Goal: Transaction & Acquisition: Purchase product/service

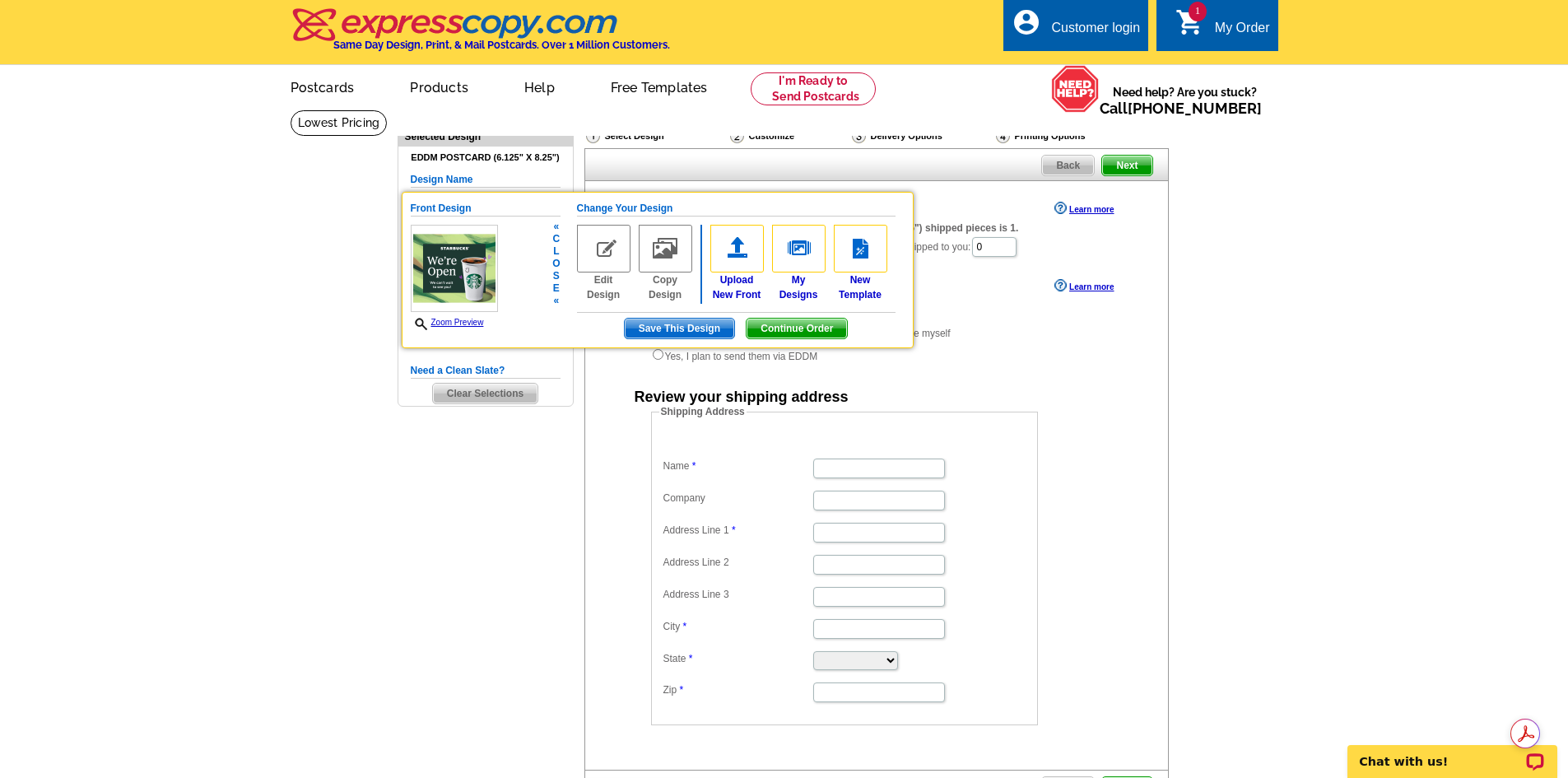
click at [617, 262] on img at bounding box center [604, 248] width 54 height 48
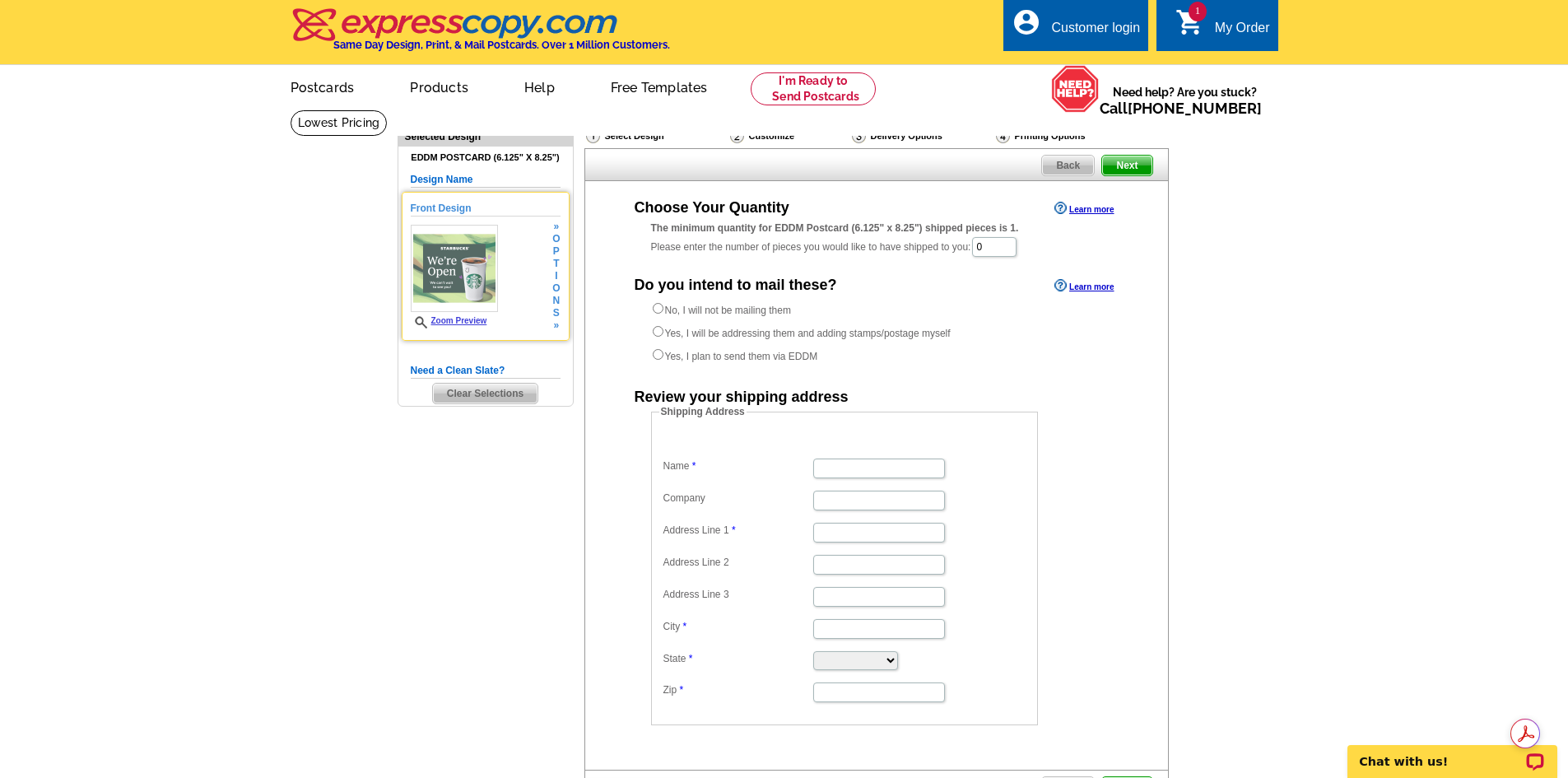
click at [461, 235] on img at bounding box center [454, 268] width 88 height 88
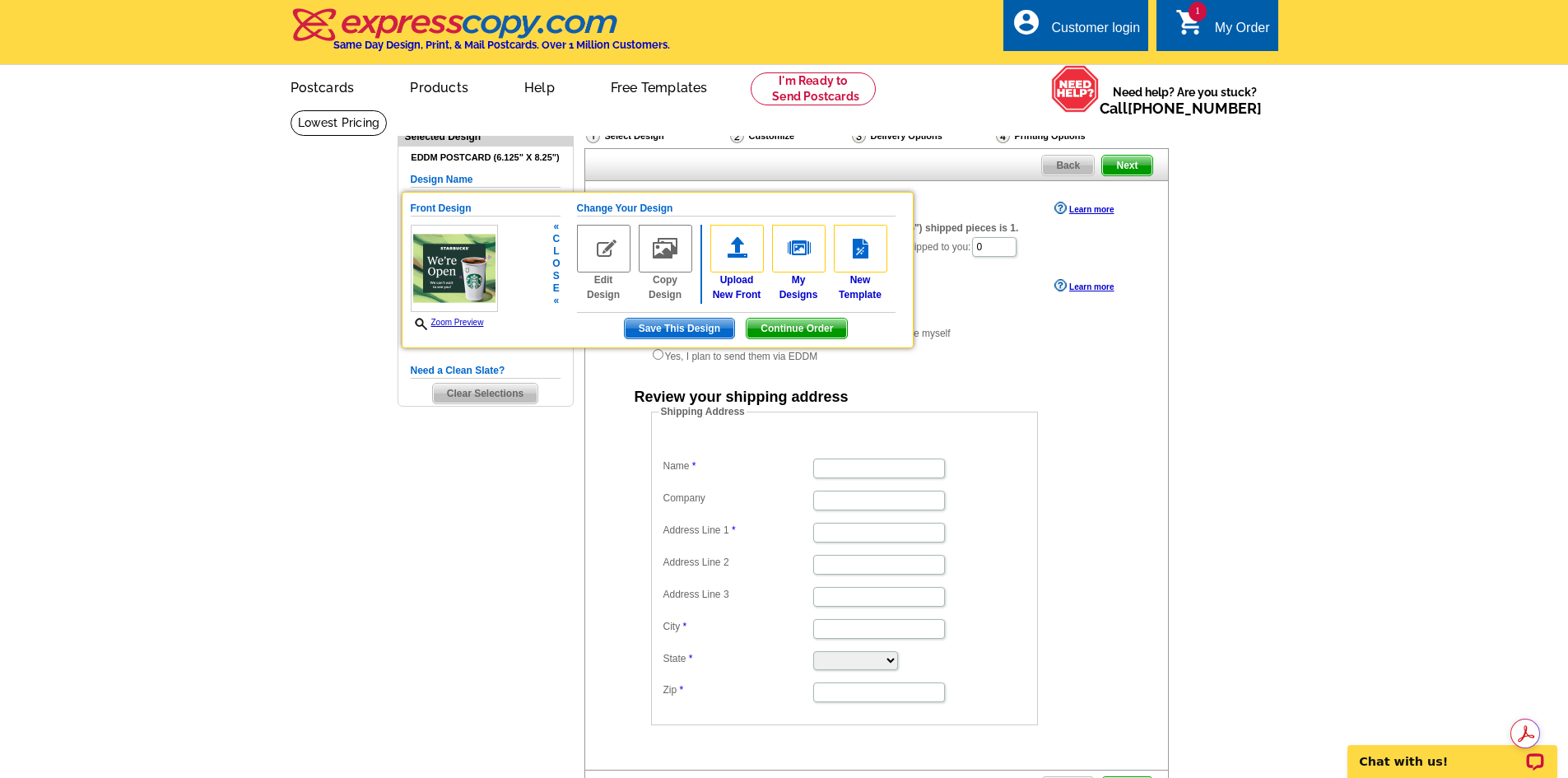
click at [594, 249] on img at bounding box center [604, 248] width 54 height 48
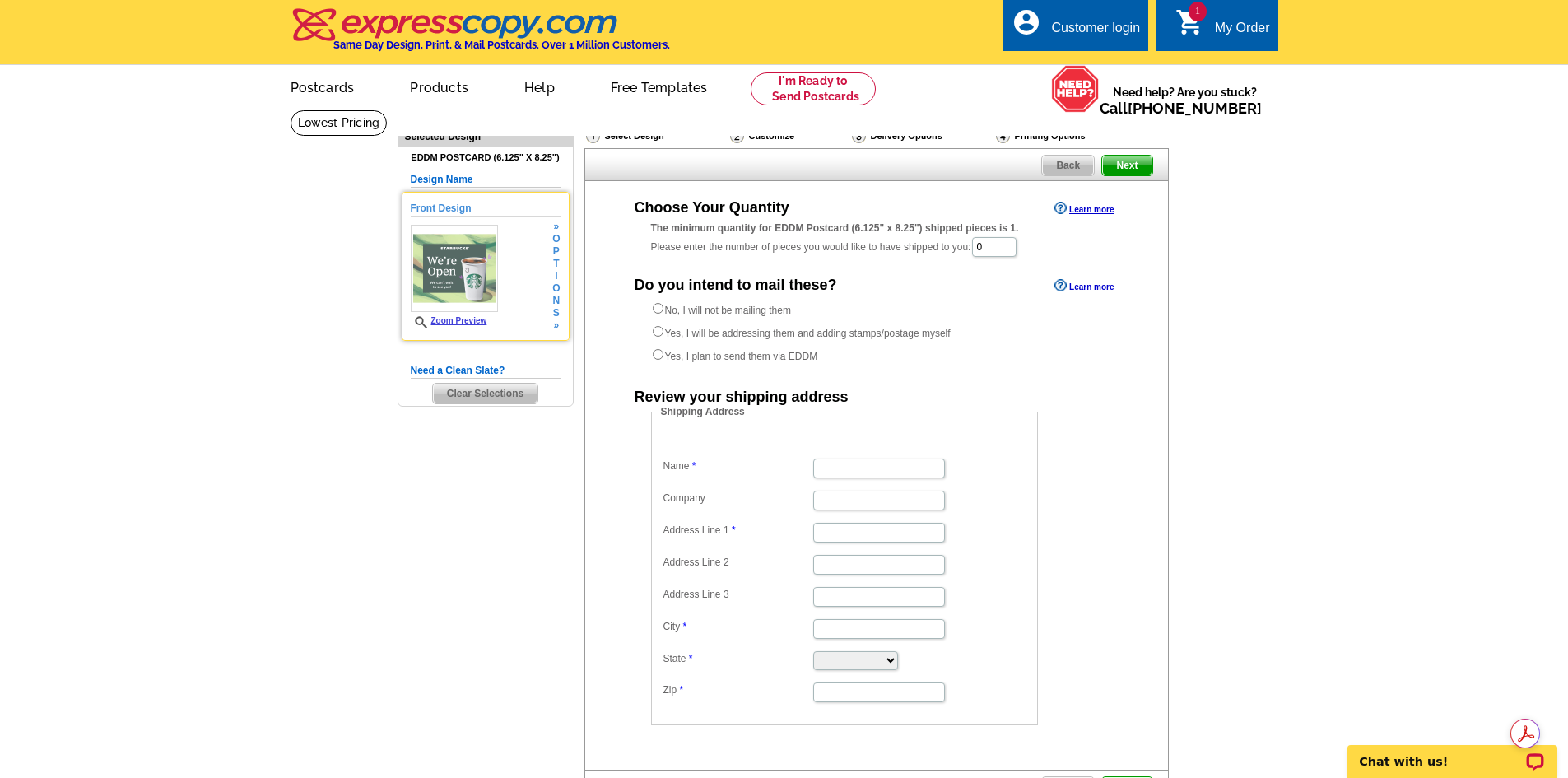
click at [441, 264] on img at bounding box center [454, 268] width 88 height 88
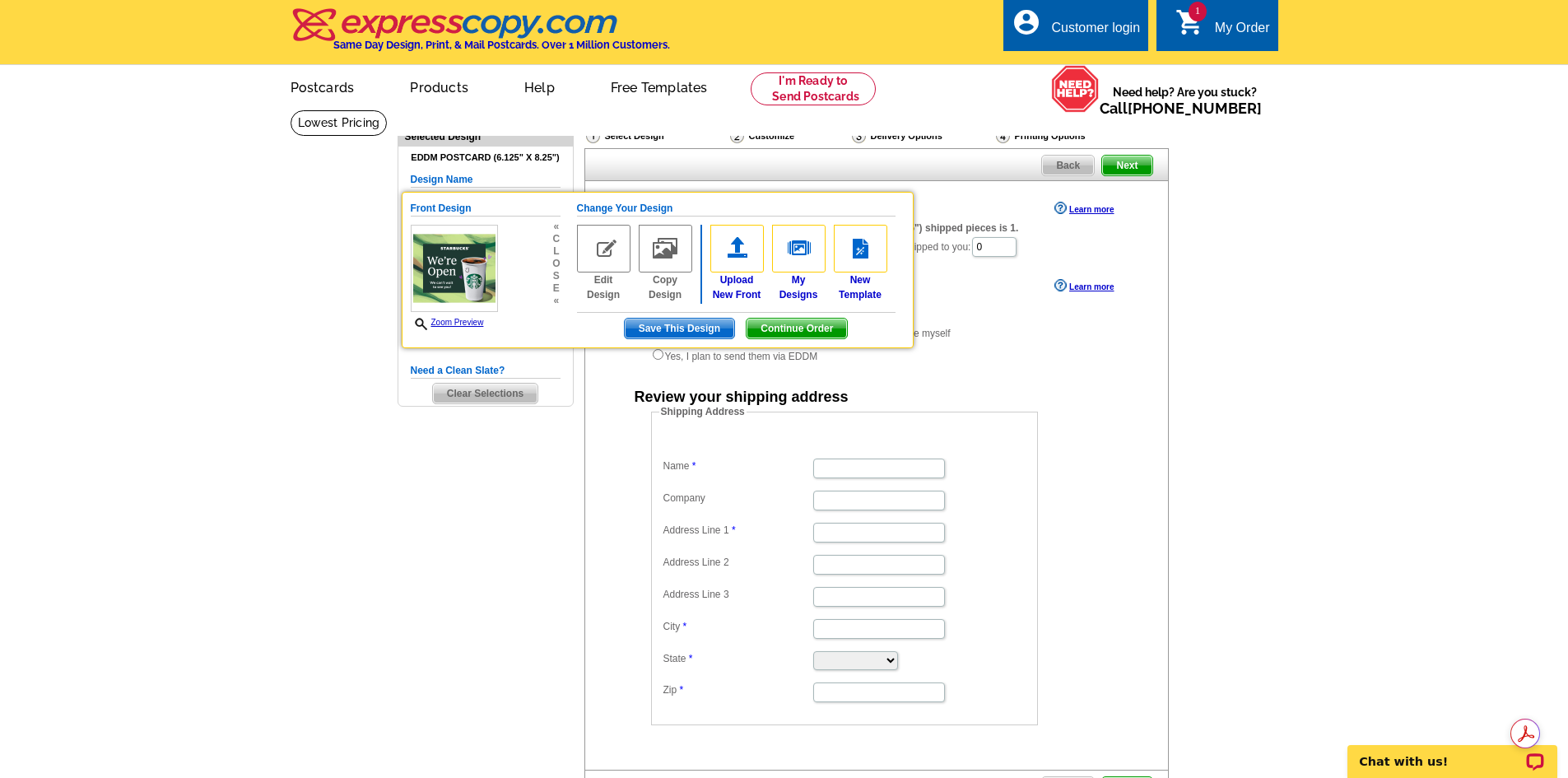
click at [524, 463] on div "Need Help? call [PHONE_NUMBER], chat with support, or have our designers make s…" at bounding box center [784, 491] width 790 height 764
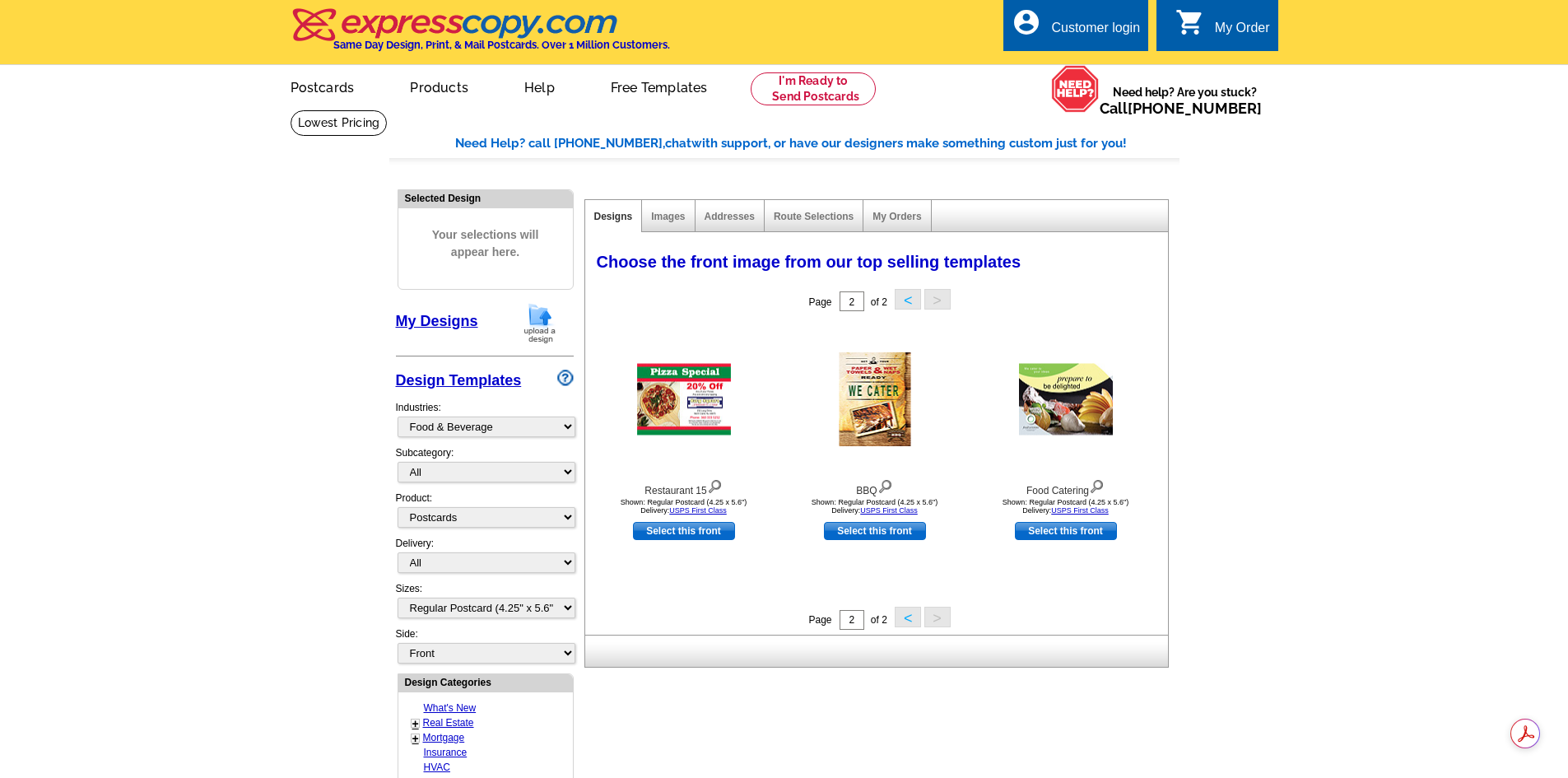
select select "809"
select select "1"
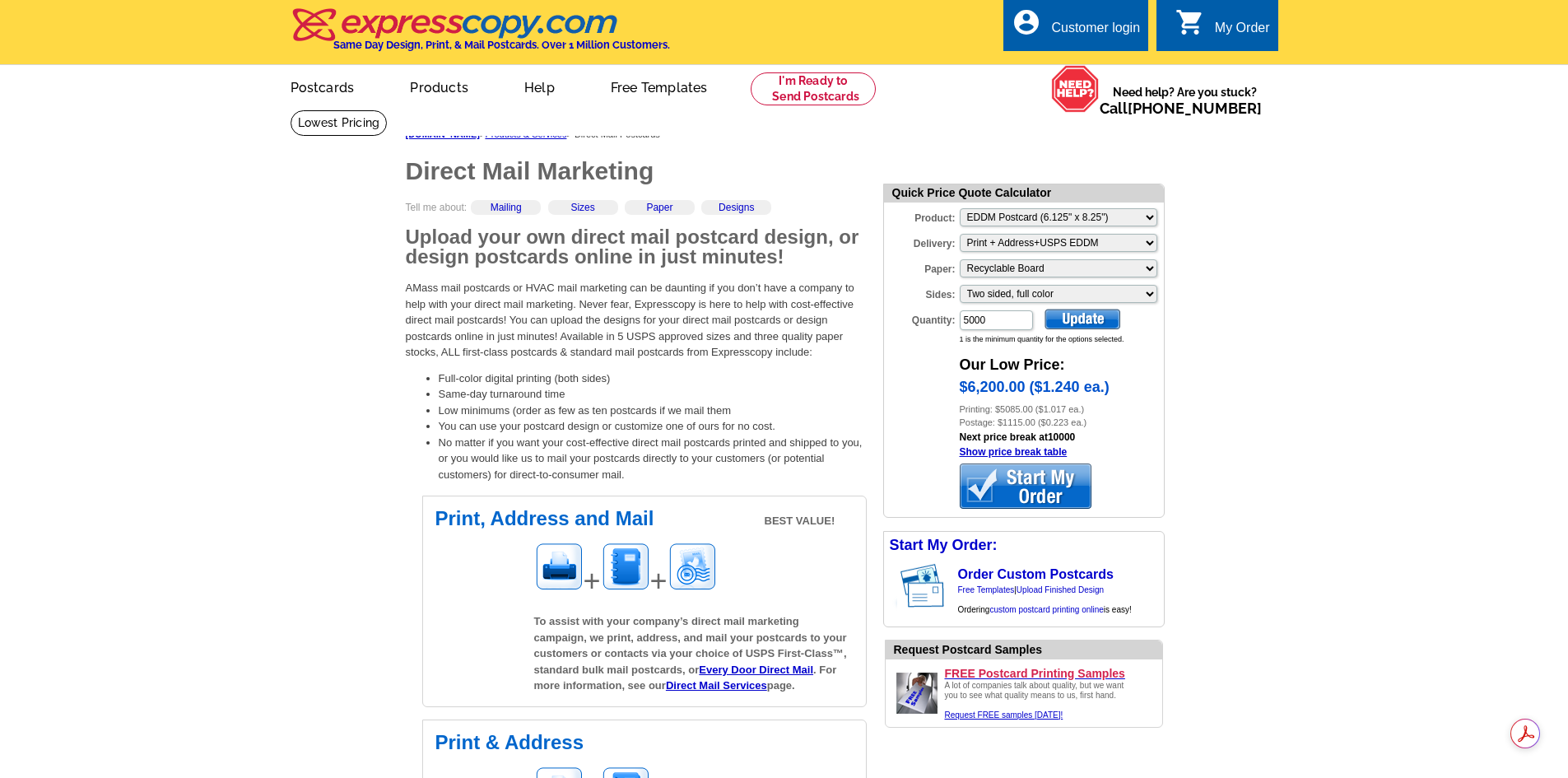
select select "14"
select select "3"
click at [1001, 328] on input "5000" at bounding box center [996, 320] width 73 height 20
click at [996, 327] on input "5000" at bounding box center [996, 320] width 73 height 20
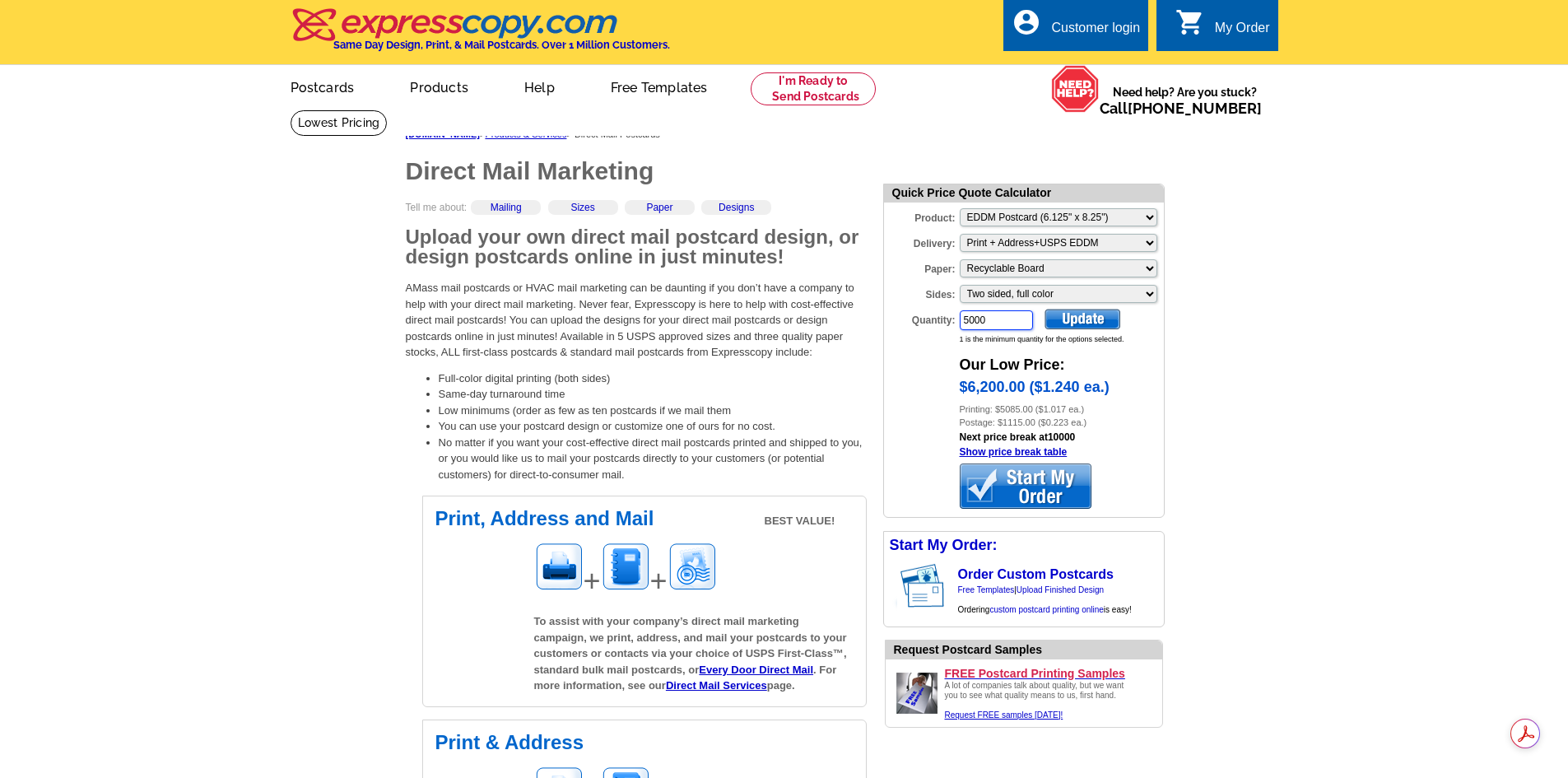
click at [996, 327] on input "5000" at bounding box center [996, 320] width 73 height 20
type input "2000"
click at [1056, 313] on div at bounding box center [1082, 319] width 75 height 21
click at [1003, 317] on input "2000" at bounding box center [996, 320] width 73 height 20
